Goal: Task Accomplishment & Management: Manage account settings

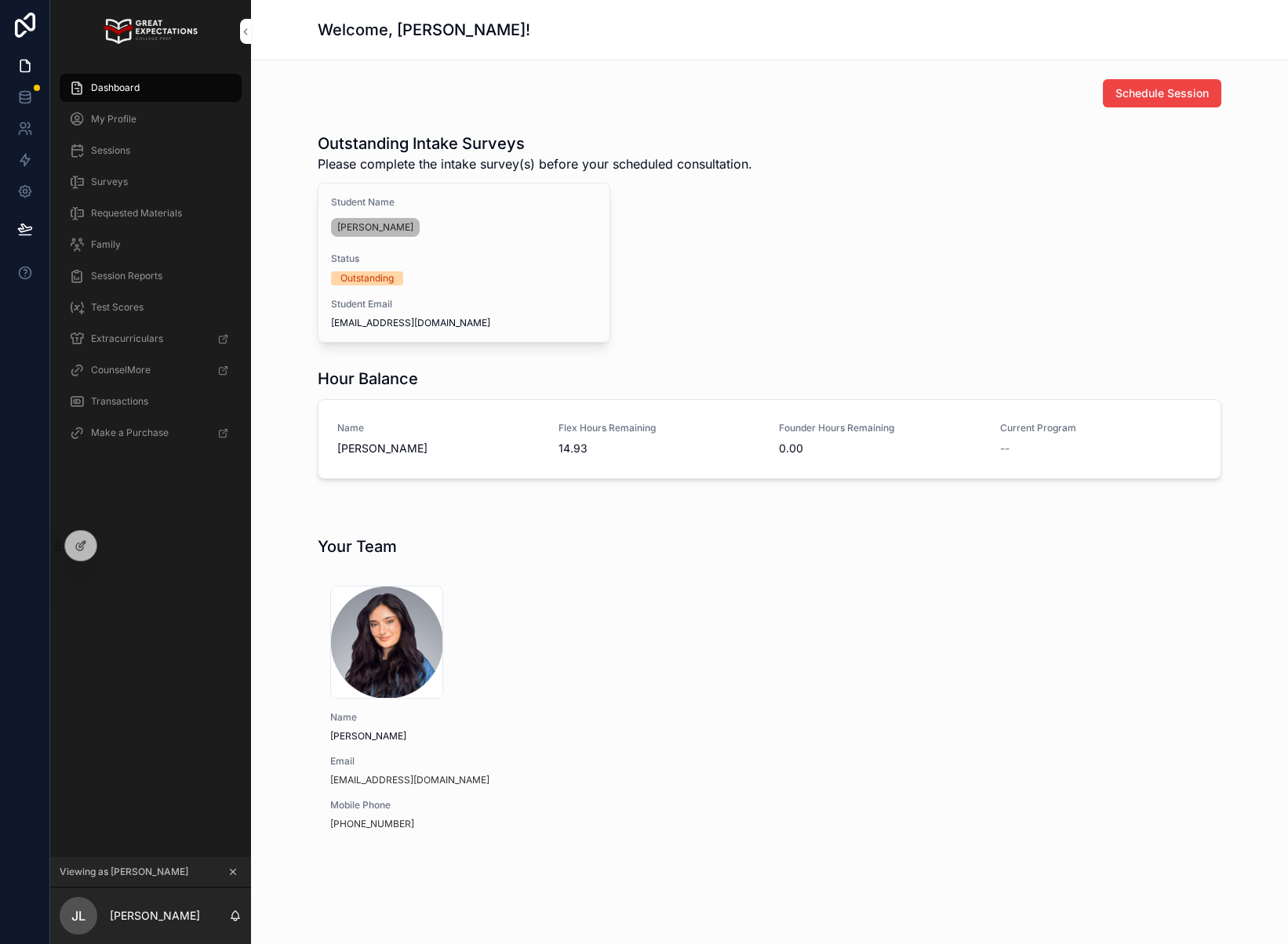
click at [235, 874] on icon "scrollable content" at bounding box center [232, 871] width 11 height 11
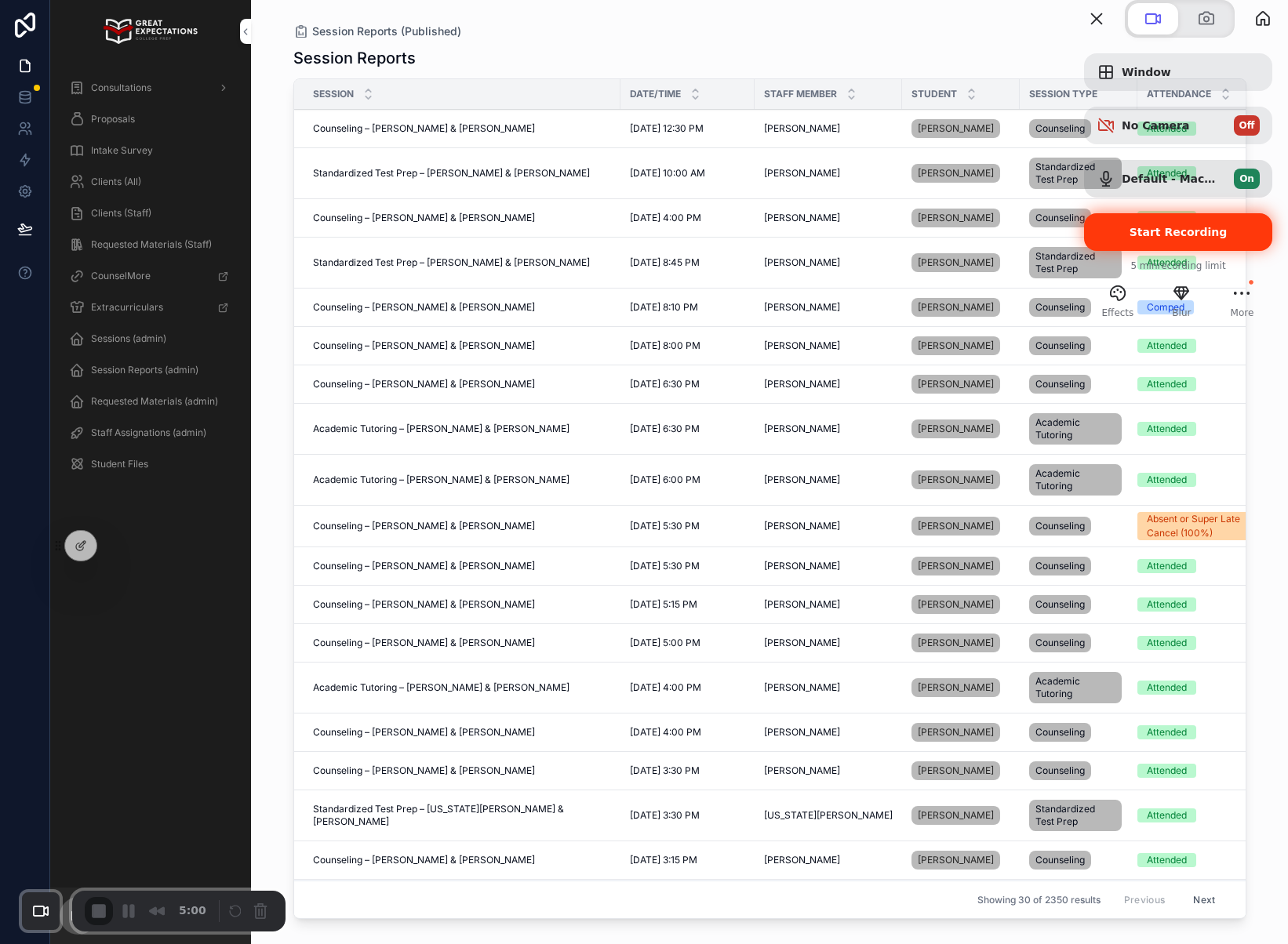
click at [1151, 251] on div "Start Recording" at bounding box center [1178, 232] width 188 height 37
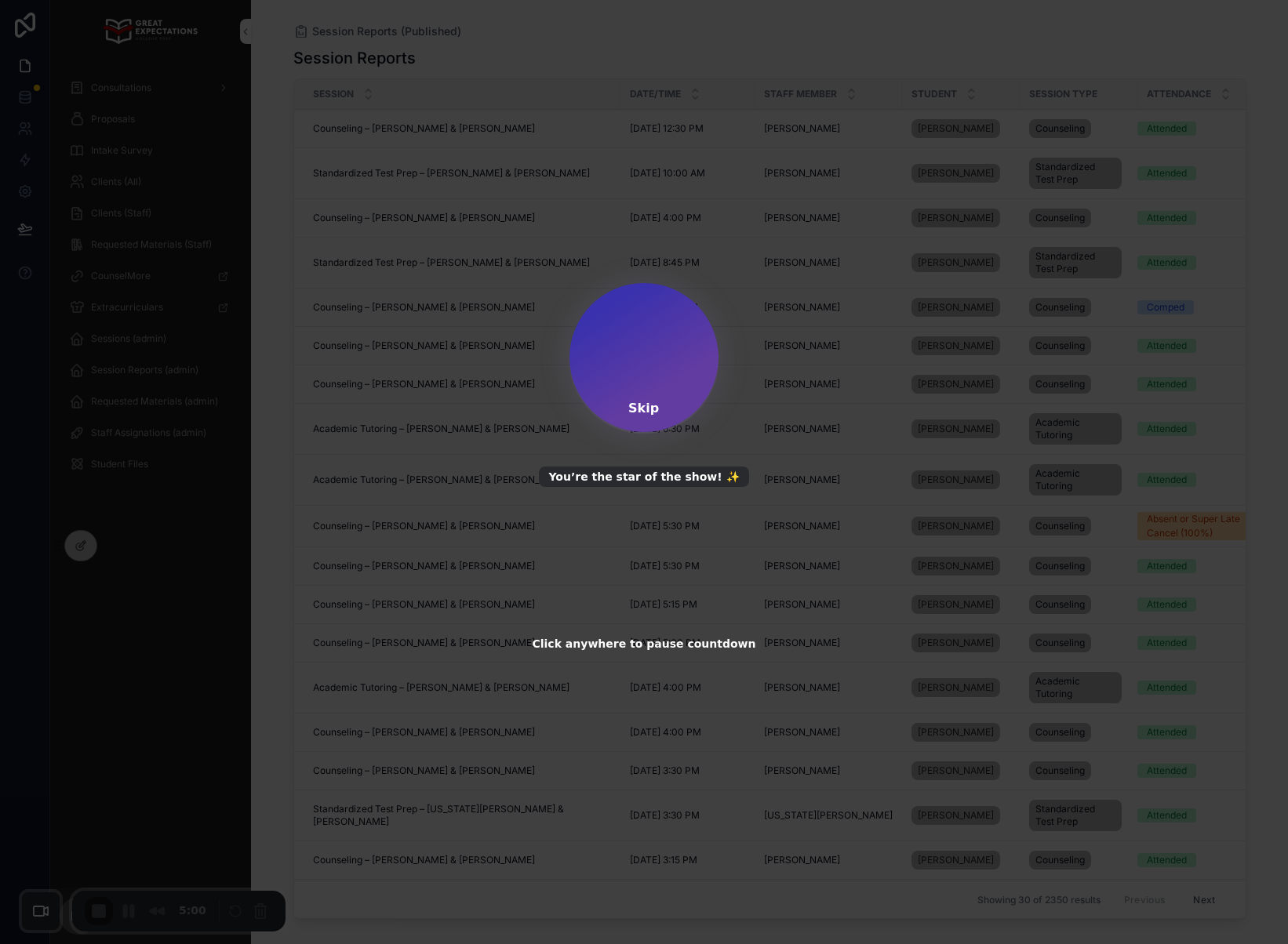
click at [643, 409] on div "Skip" at bounding box center [643, 408] width 31 height 15
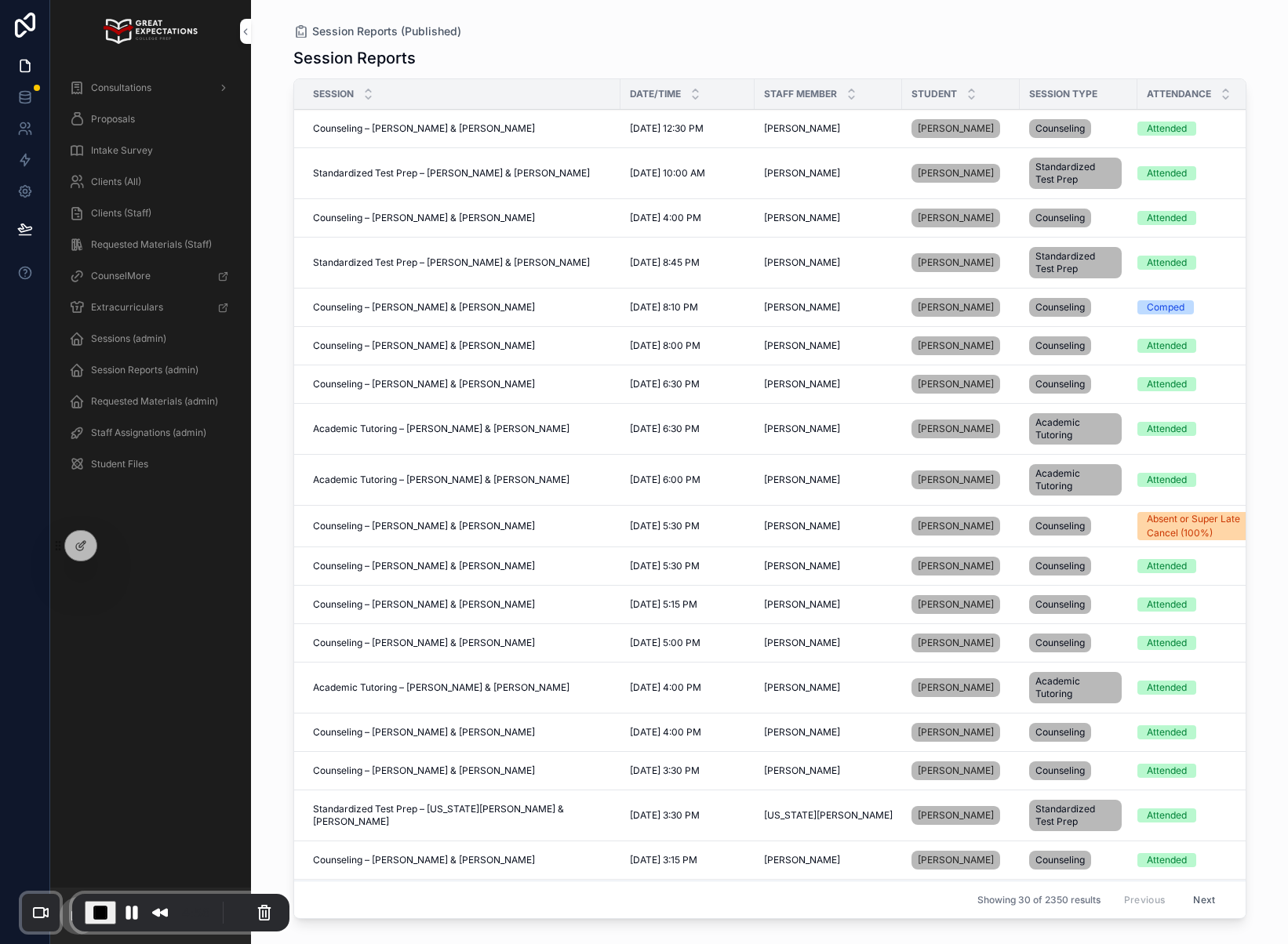
click at [114, 121] on span "Proposals" at bounding box center [113, 119] width 44 height 13
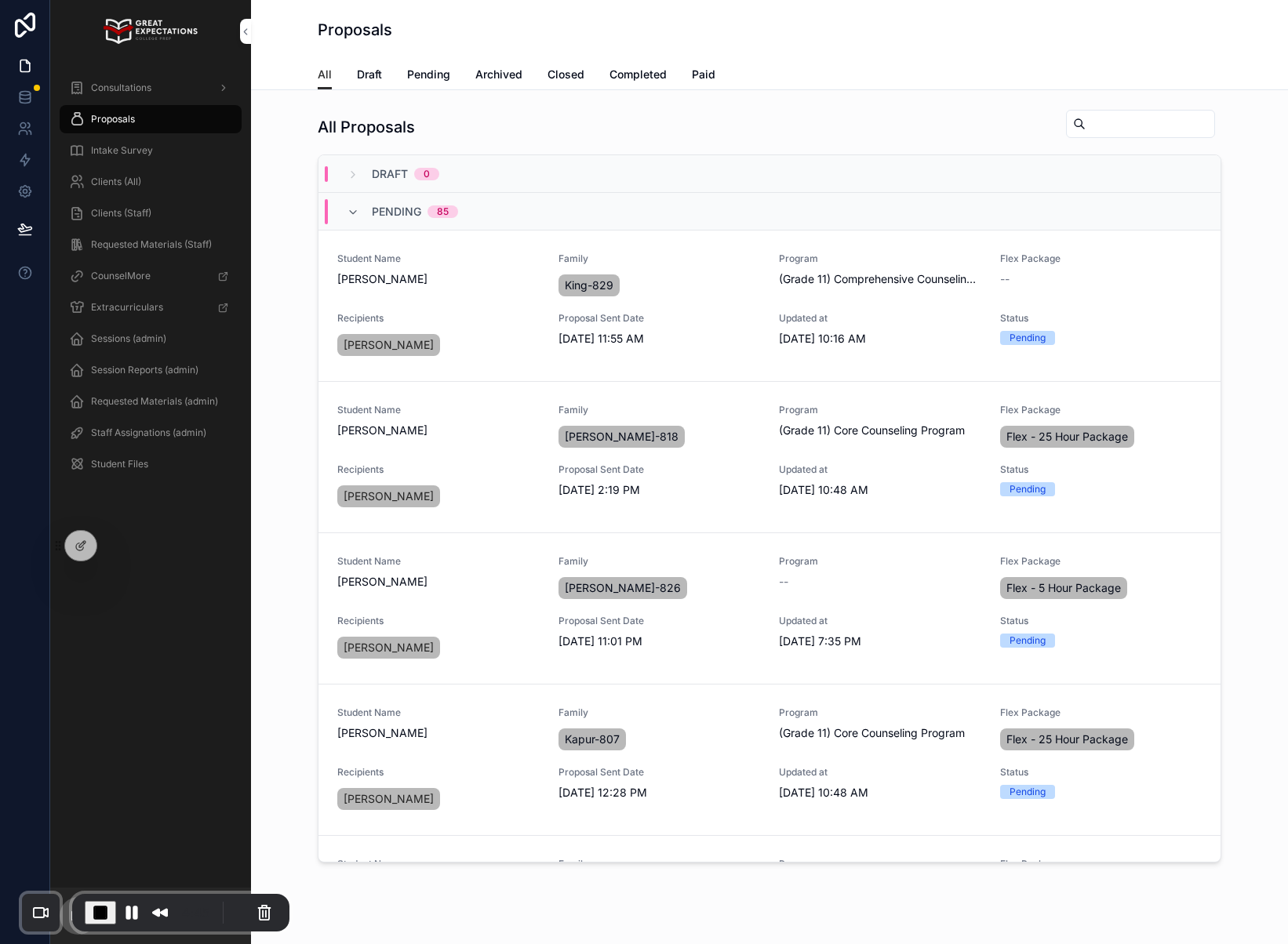
click at [96, 911] on span "End Recording" at bounding box center [100, 913] width 19 height 19
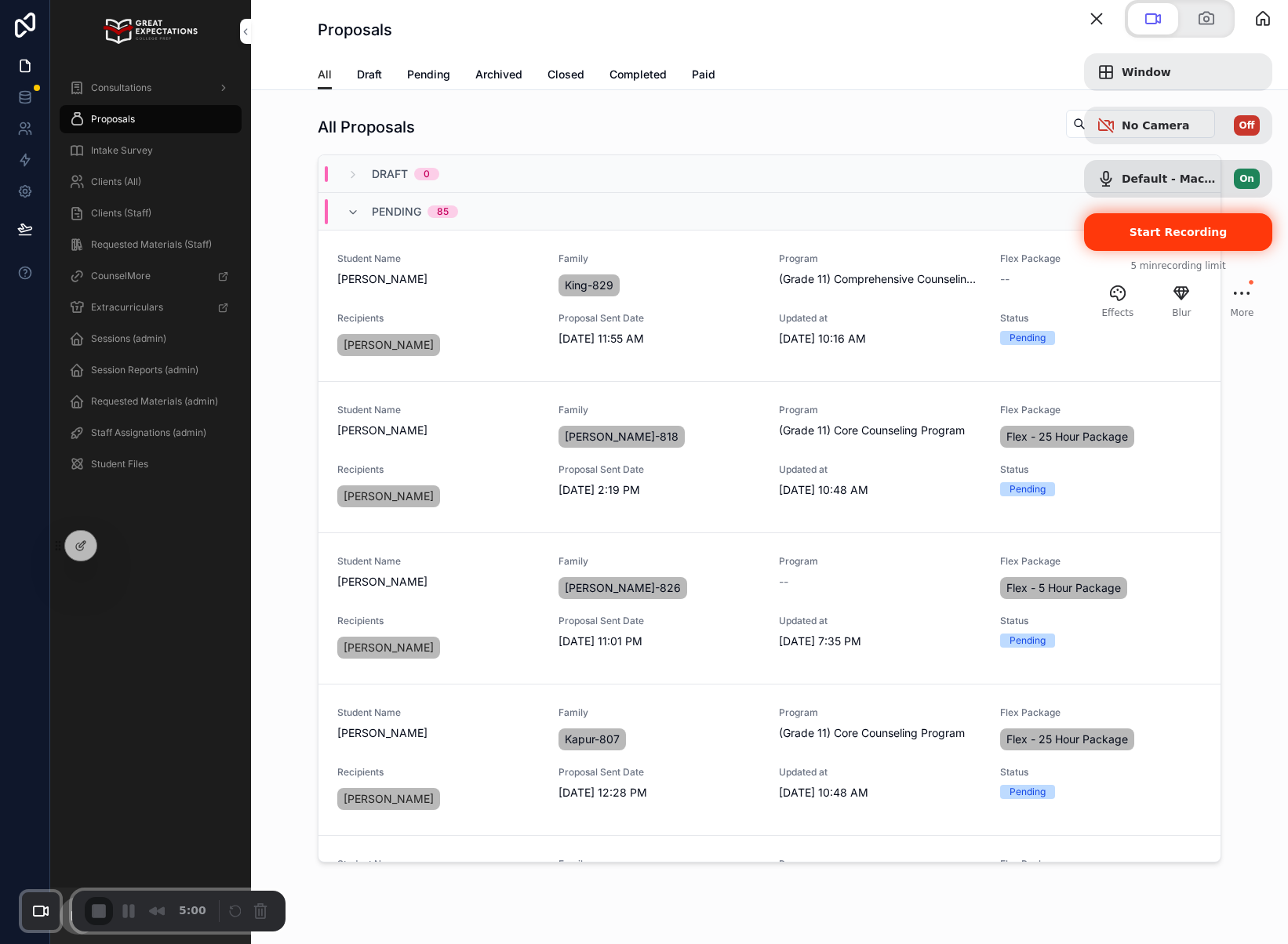
click at [1134, 238] on span "Start Recording" at bounding box center [1179, 232] width 98 height 13
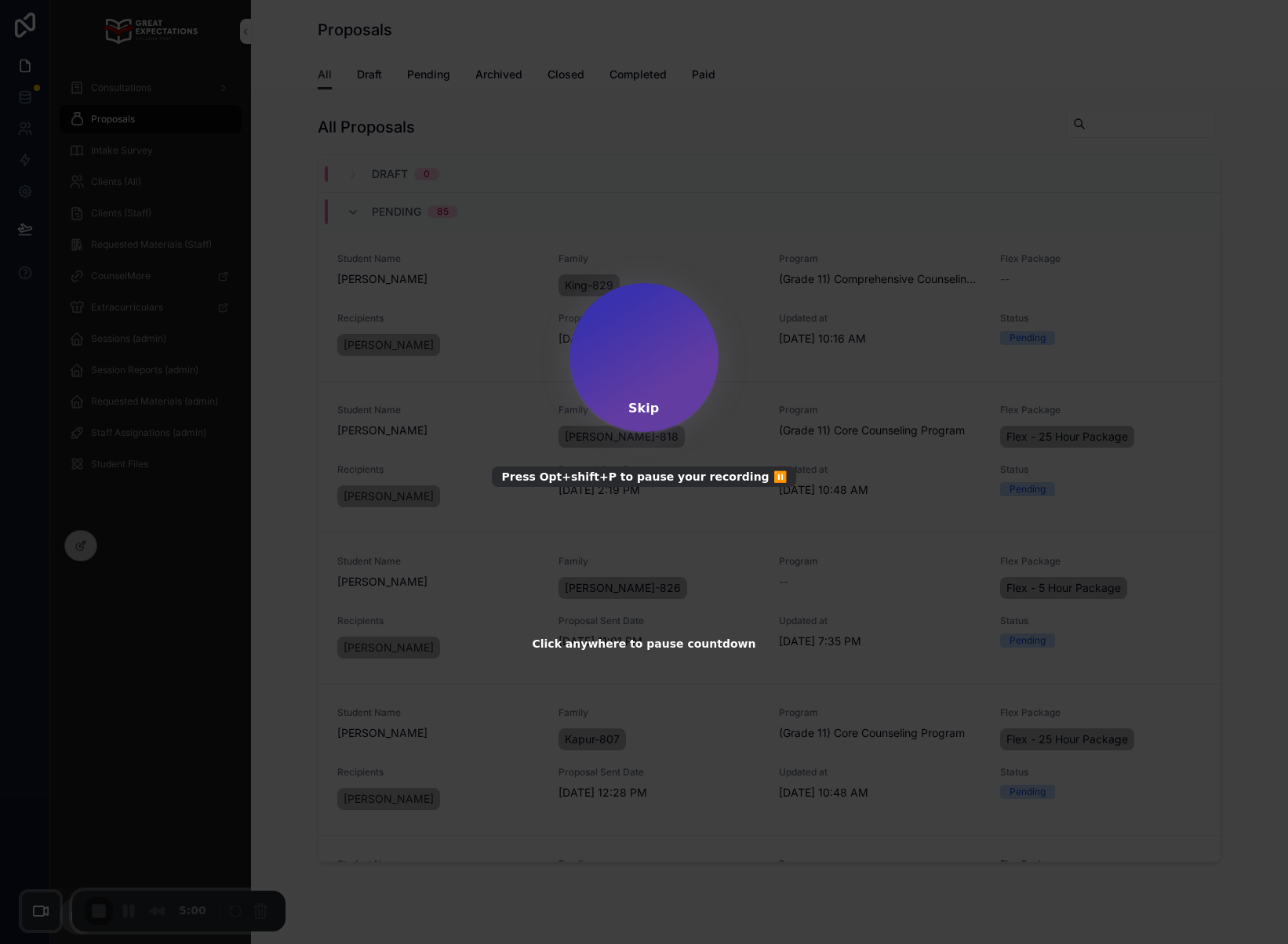
click at [653, 416] on div "Skip" at bounding box center [643, 408] width 31 height 15
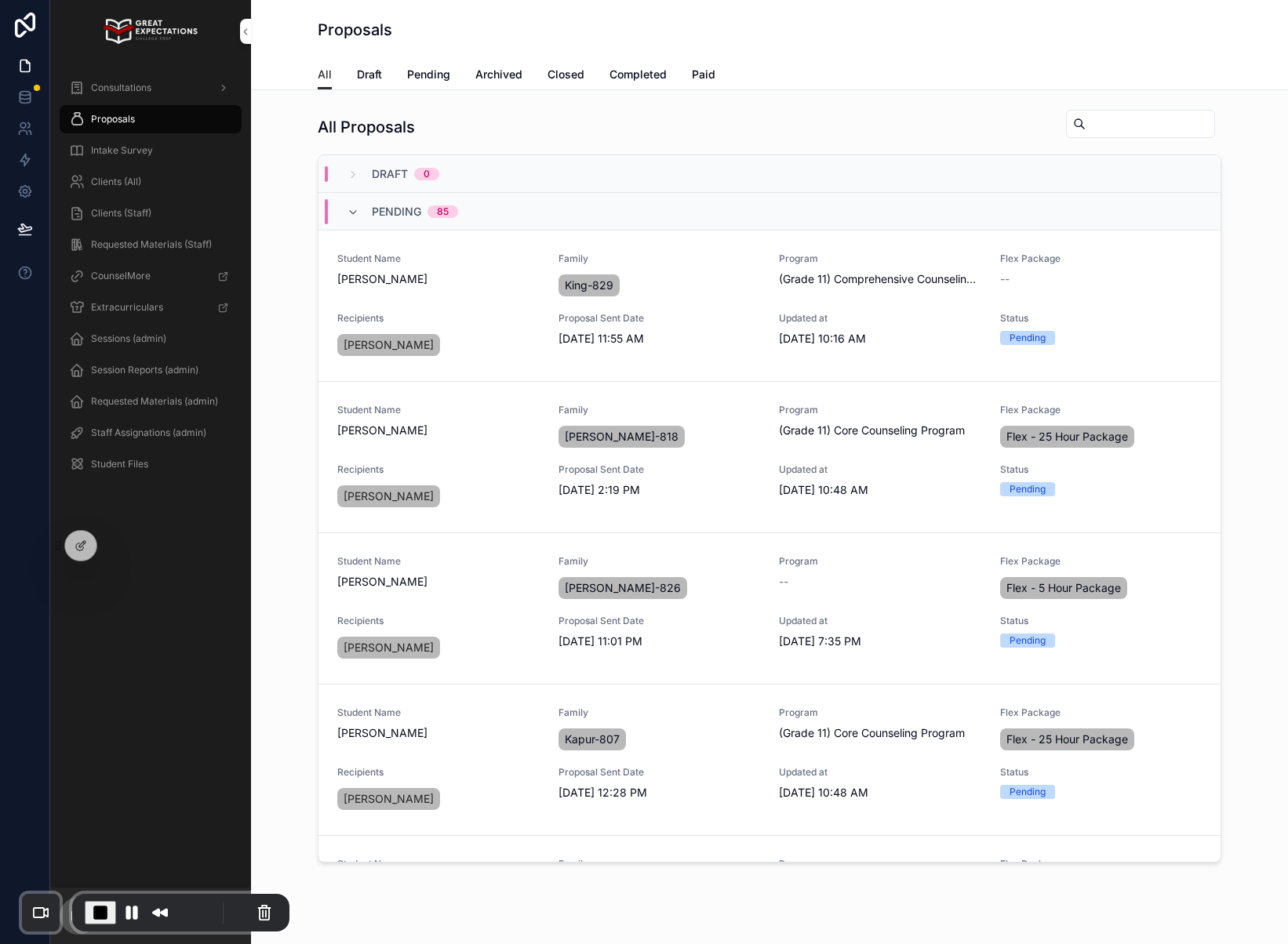
click at [421, 77] on span "Pending" at bounding box center [428, 75] width 43 height 15
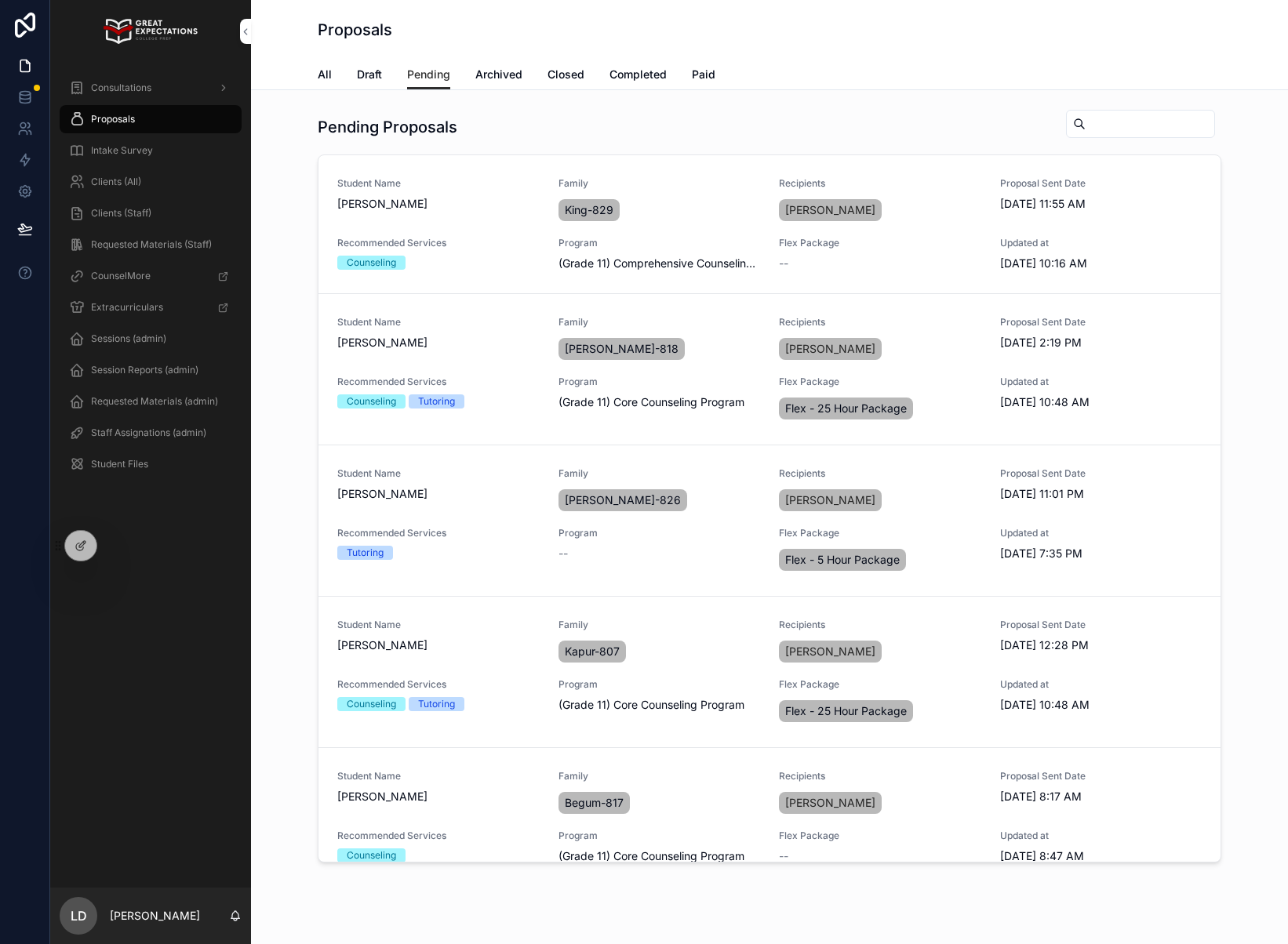
click at [1095, 107] on div "Pending Proposals Student Name Tristan King Family King-829 Recipients Claire K…" at bounding box center [770, 489] width 1011 height 772
click at [1101, 123] on input "scrollable content" at bounding box center [1150, 124] width 129 height 22
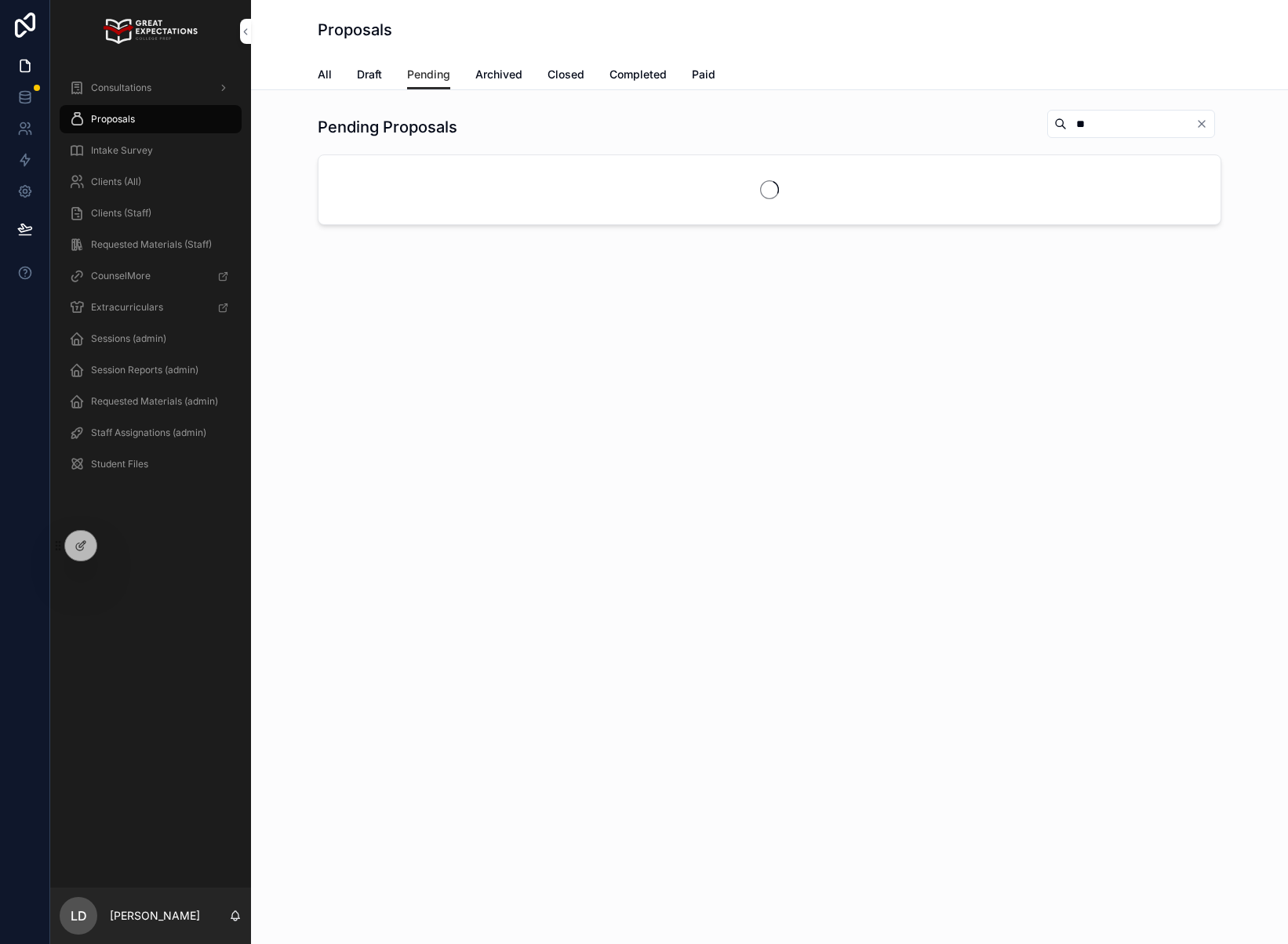
type input "*"
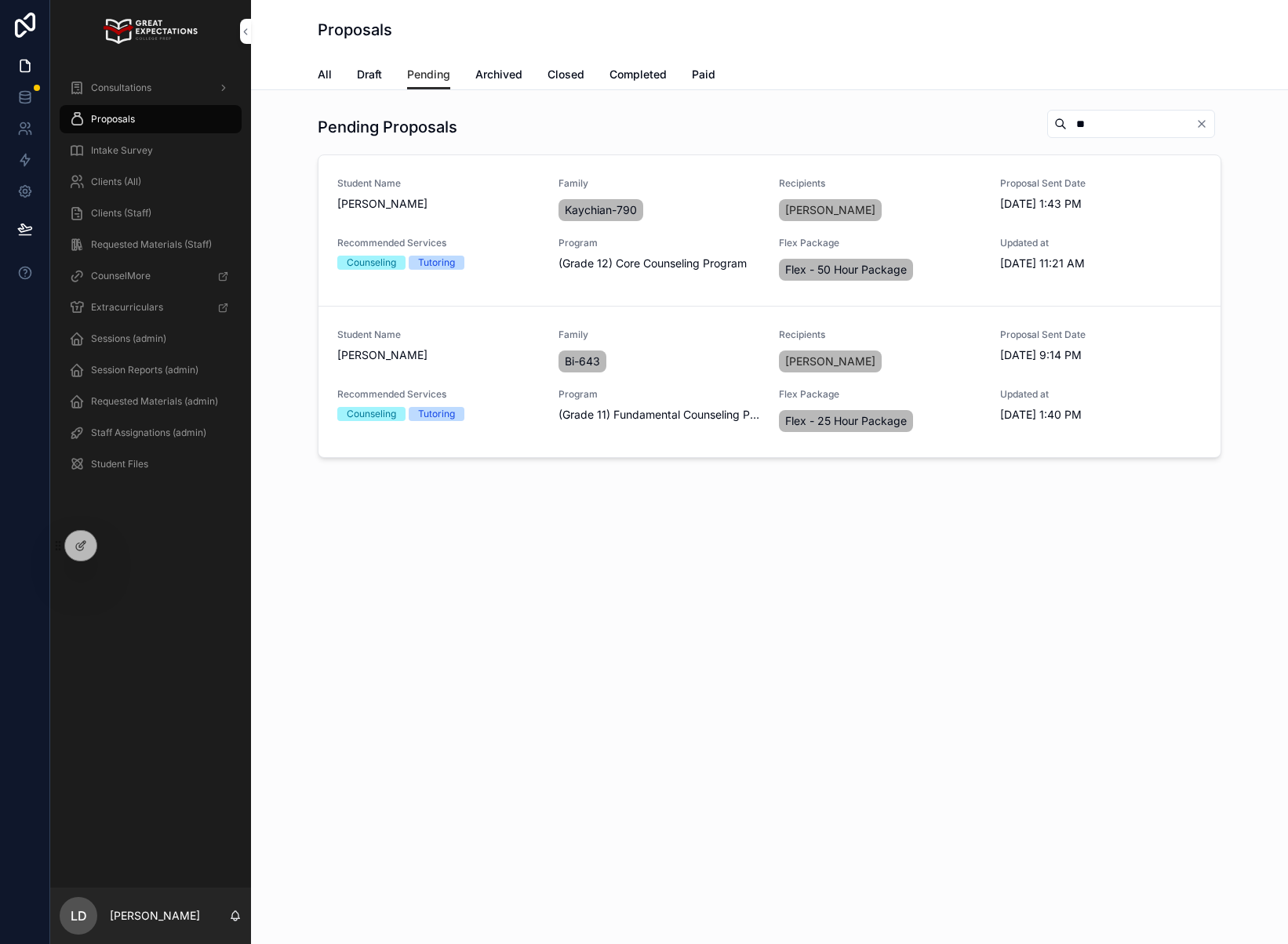
type input "*"
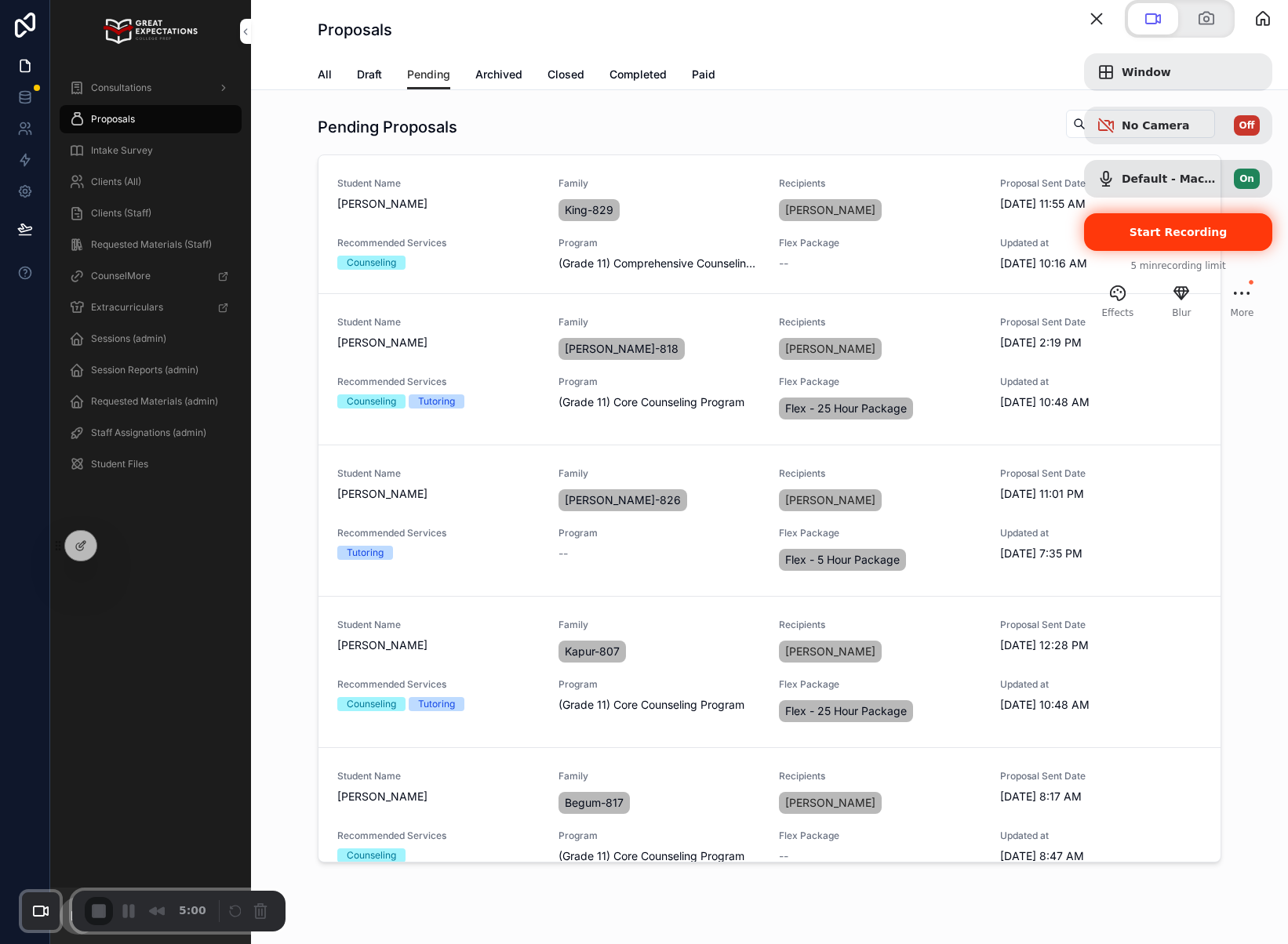
click at [1112, 238] on span "Start Recording" at bounding box center [1178, 232] width 163 height 13
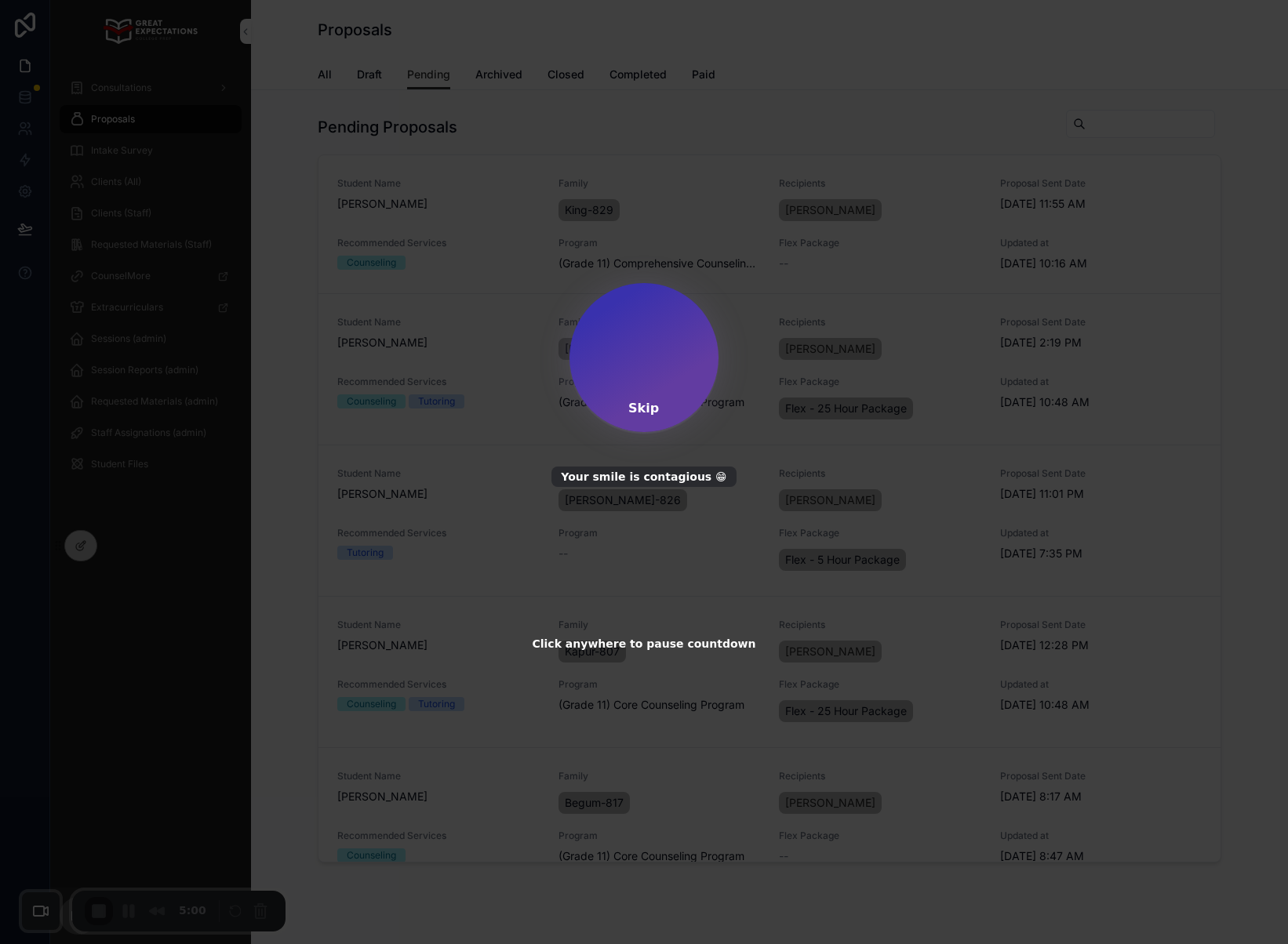
click at [660, 411] on div at bounding box center [644, 358] width 149 height 149
click at [639, 413] on div "Skip" at bounding box center [643, 408] width 31 height 15
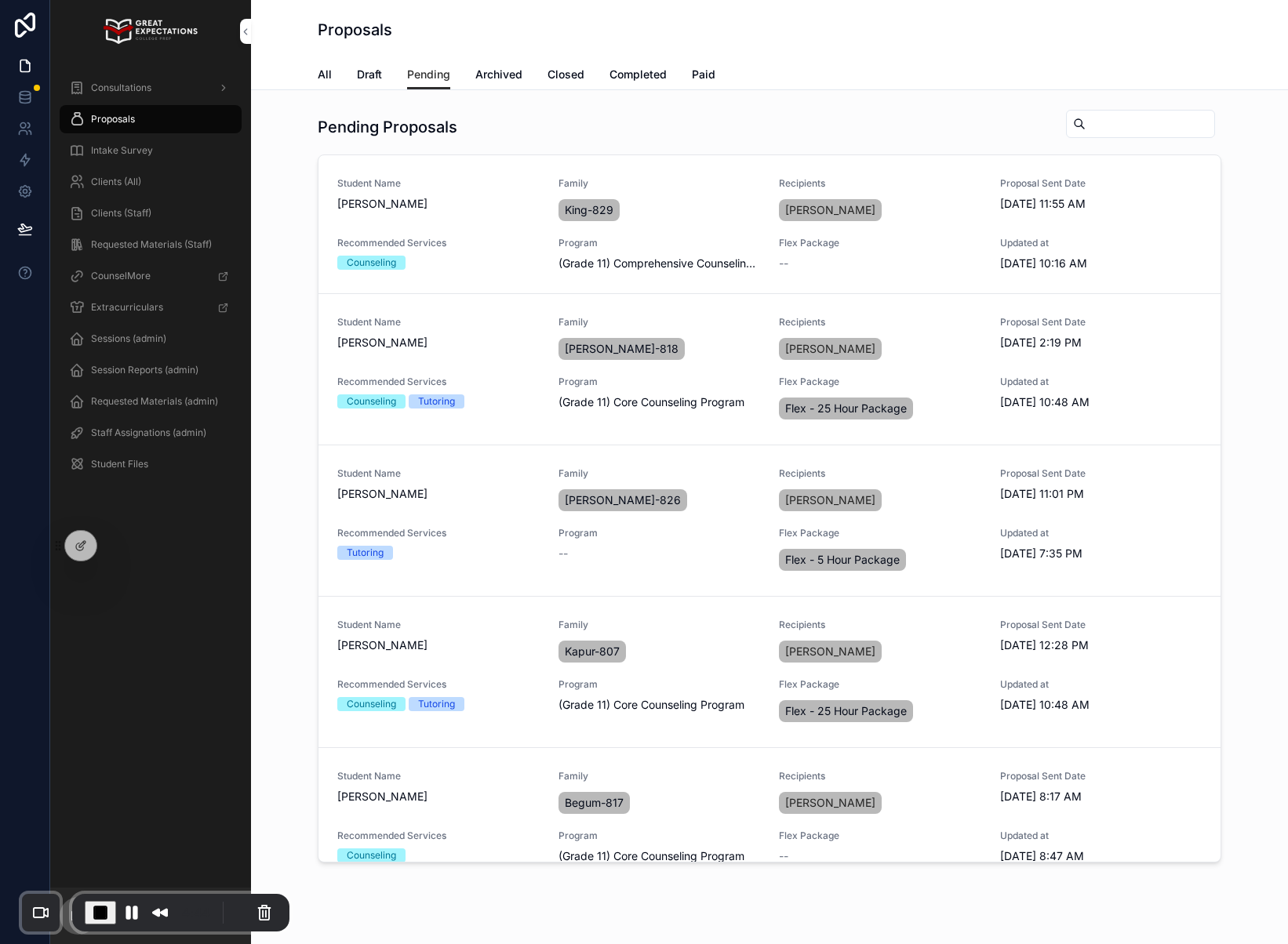
click at [129, 126] on div "Proposals" at bounding box center [150, 120] width 163 height 25
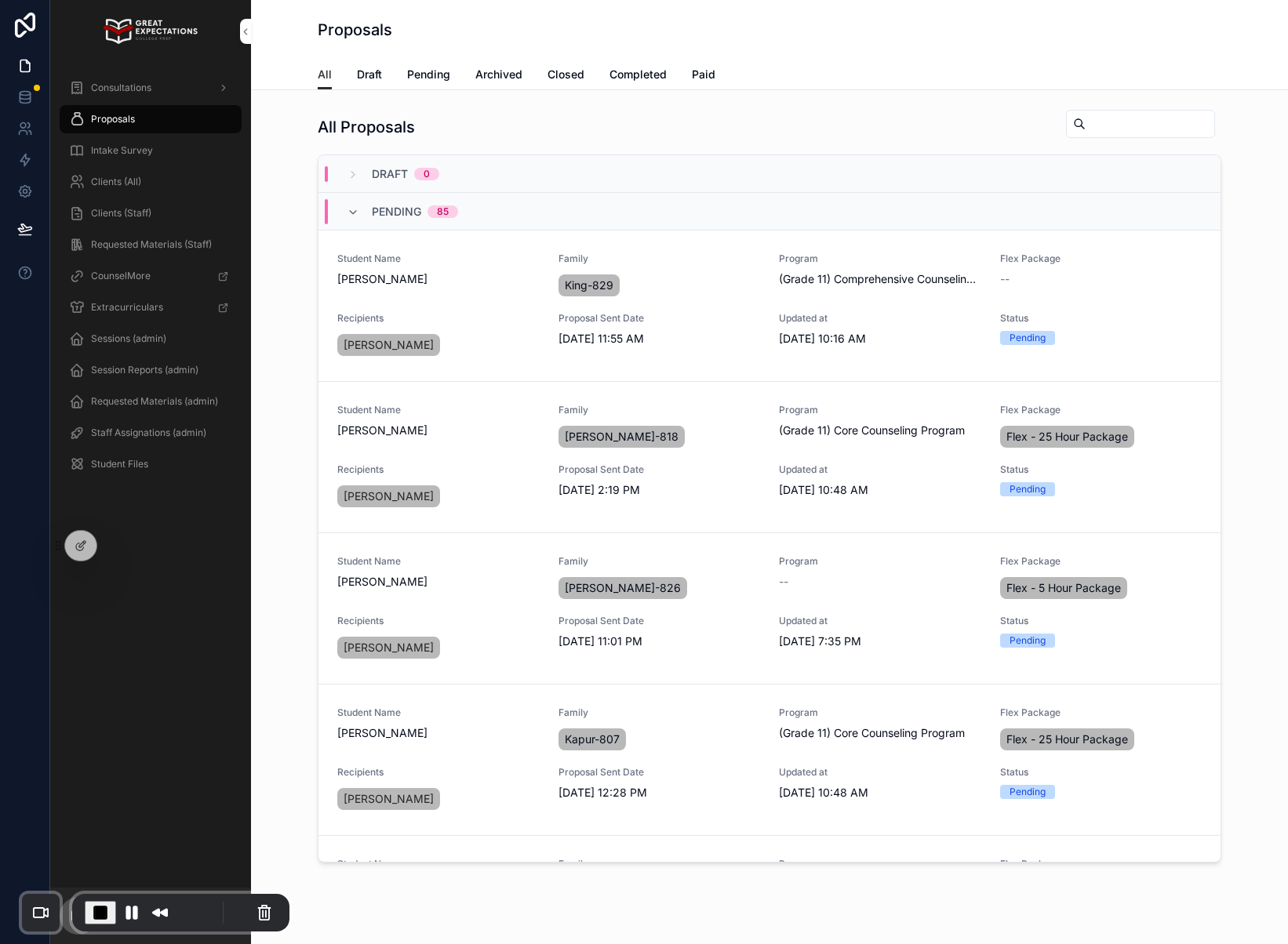
click at [417, 78] on span "Pending" at bounding box center [428, 75] width 43 height 15
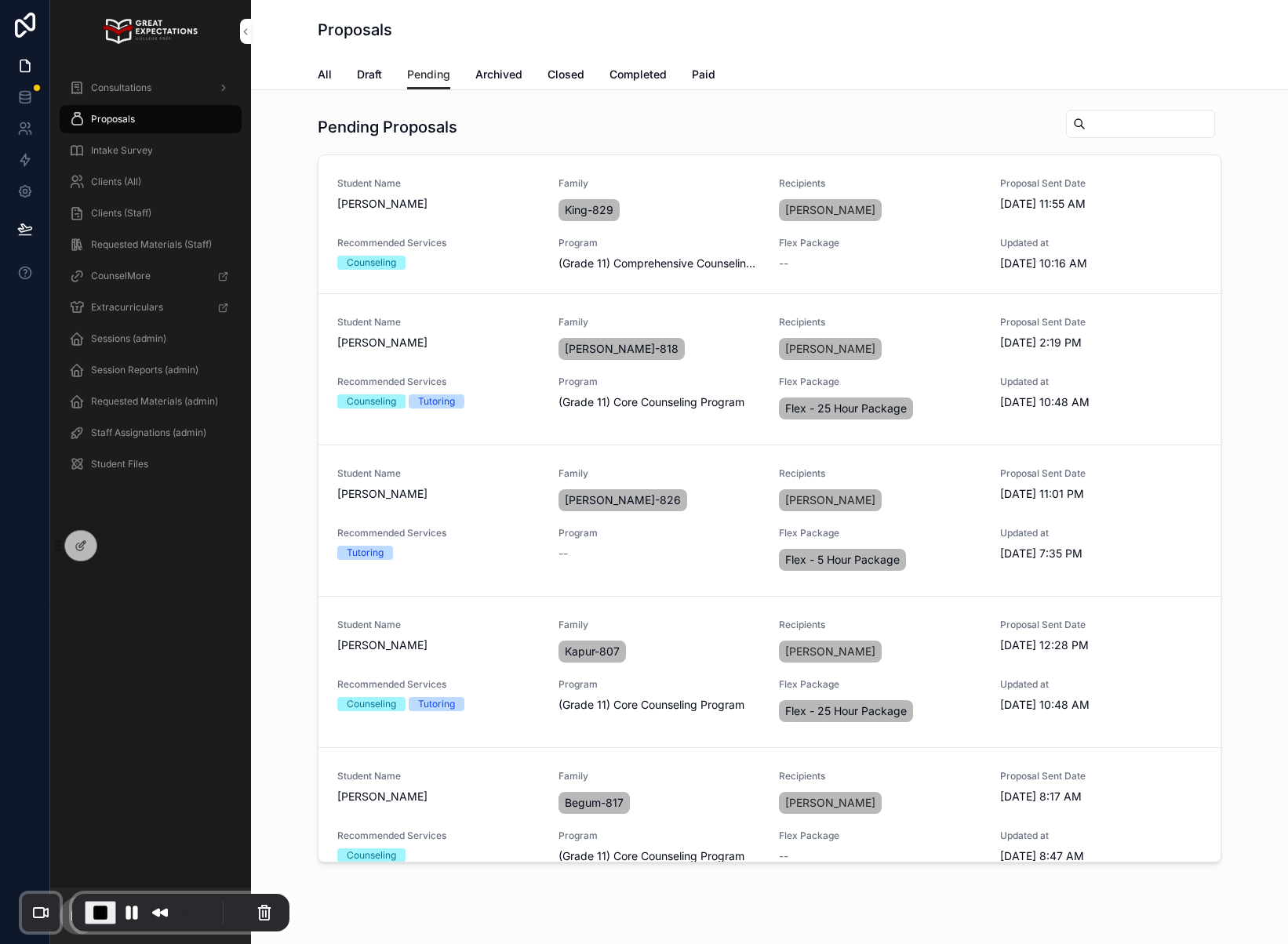
click at [1117, 117] on input "scrollable content" at bounding box center [1150, 124] width 129 height 22
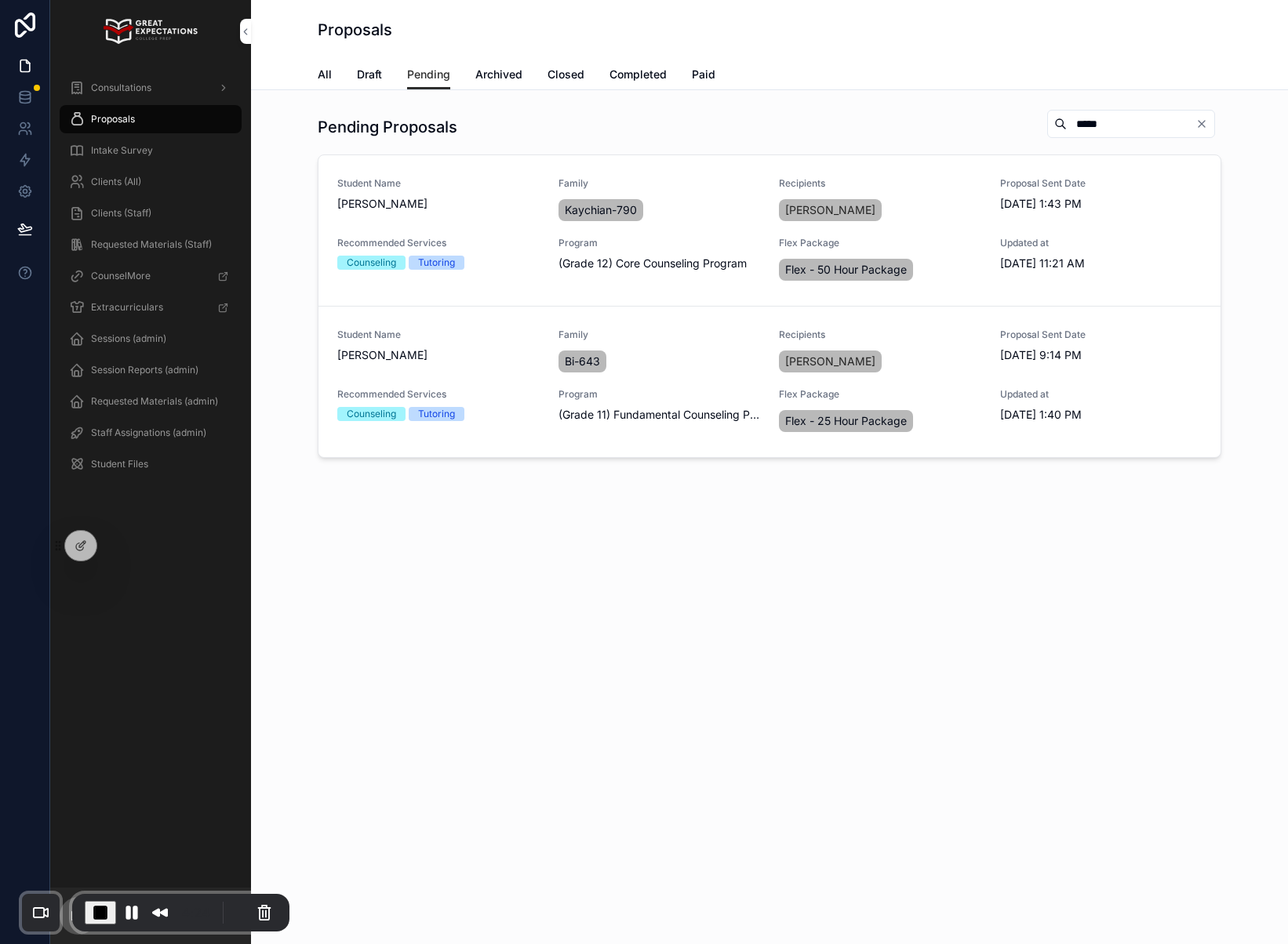
type input "*****"
click at [0, 0] on span "EDIT PROPOSAL" at bounding box center [0, 0] width 0 height 0
